Goal: Navigation & Orientation: Find specific page/section

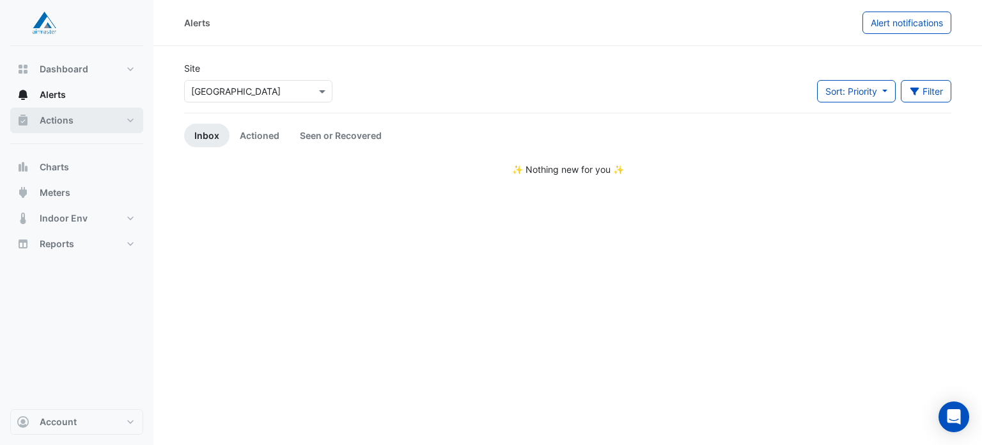
click at [125, 120] on button "Actions" at bounding box center [76, 120] width 133 height 26
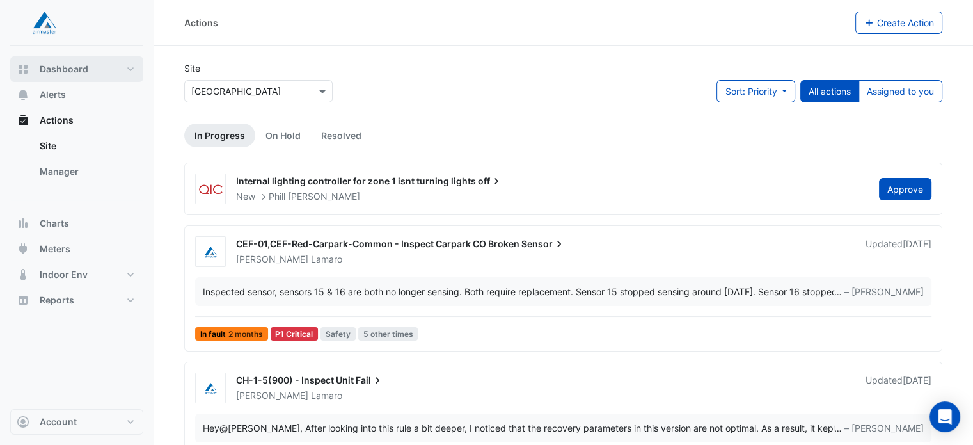
click at [71, 75] on button "Dashboard" at bounding box center [76, 69] width 133 height 26
select select "***"
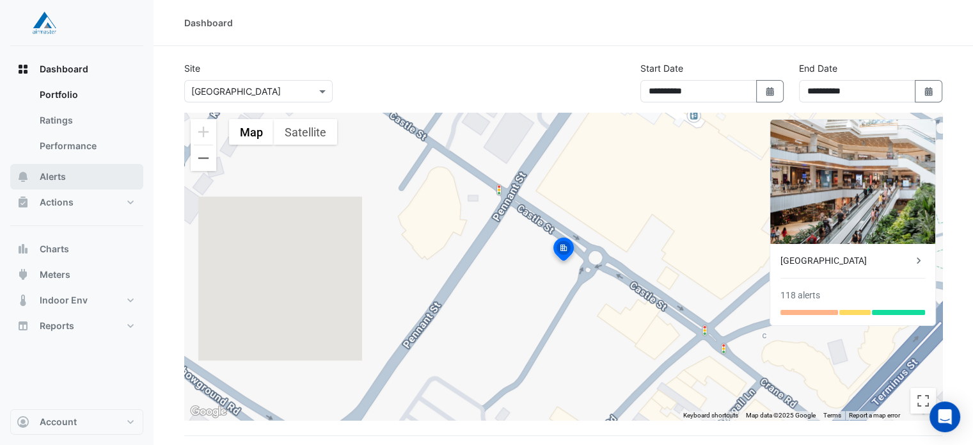
click at [102, 171] on button "Alerts" at bounding box center [76, 177] width 133 height 26
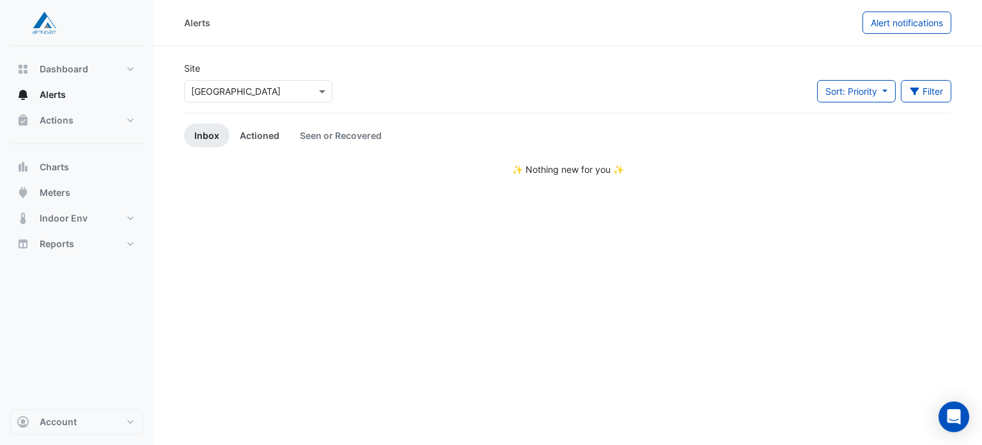
click at [248, 137] on link "Actioned" at bounding box center [260, 135] width 60 height 24
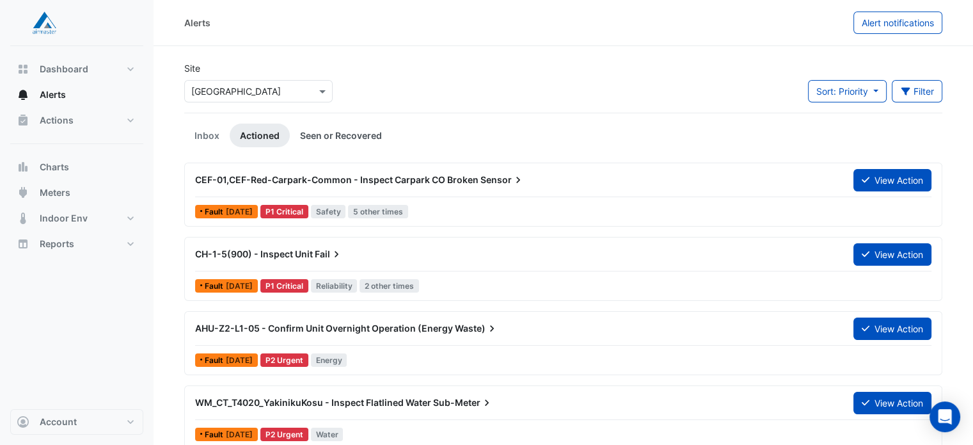
click at [338, 138] on link "Seen or Recovered" at bounding box center [341, 135] width 102 height 24
